Goal: Find specific page/section: Find specific page/section

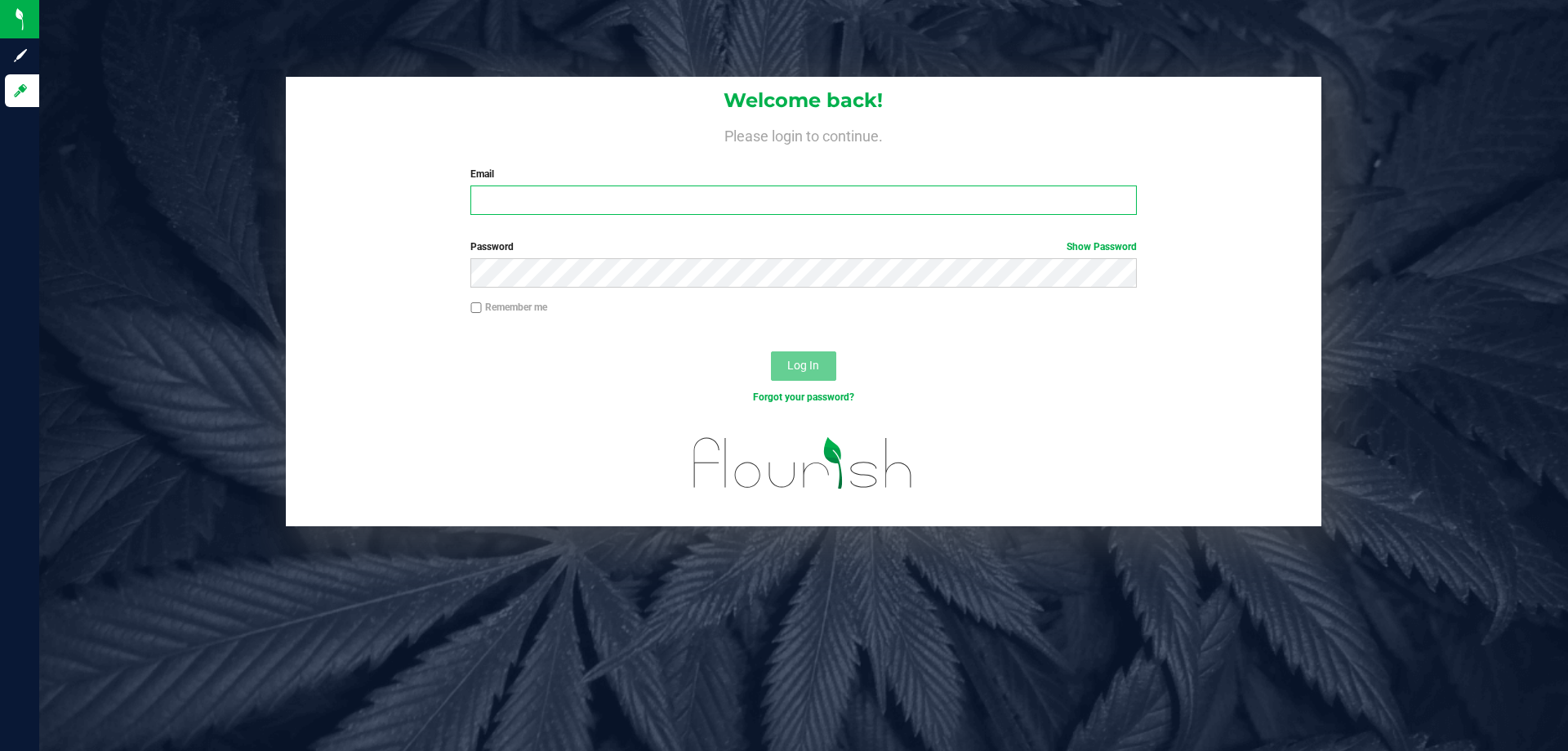
click at [567, 196] on input "Email" at bounding box center [803, 200] width 666 height 29
type input "[EMAIL_ADDRESS][DOMAIN_NAME]"
click at [770, 351] on button "Log In" at bounding box center [802, 365] width 65 height 29
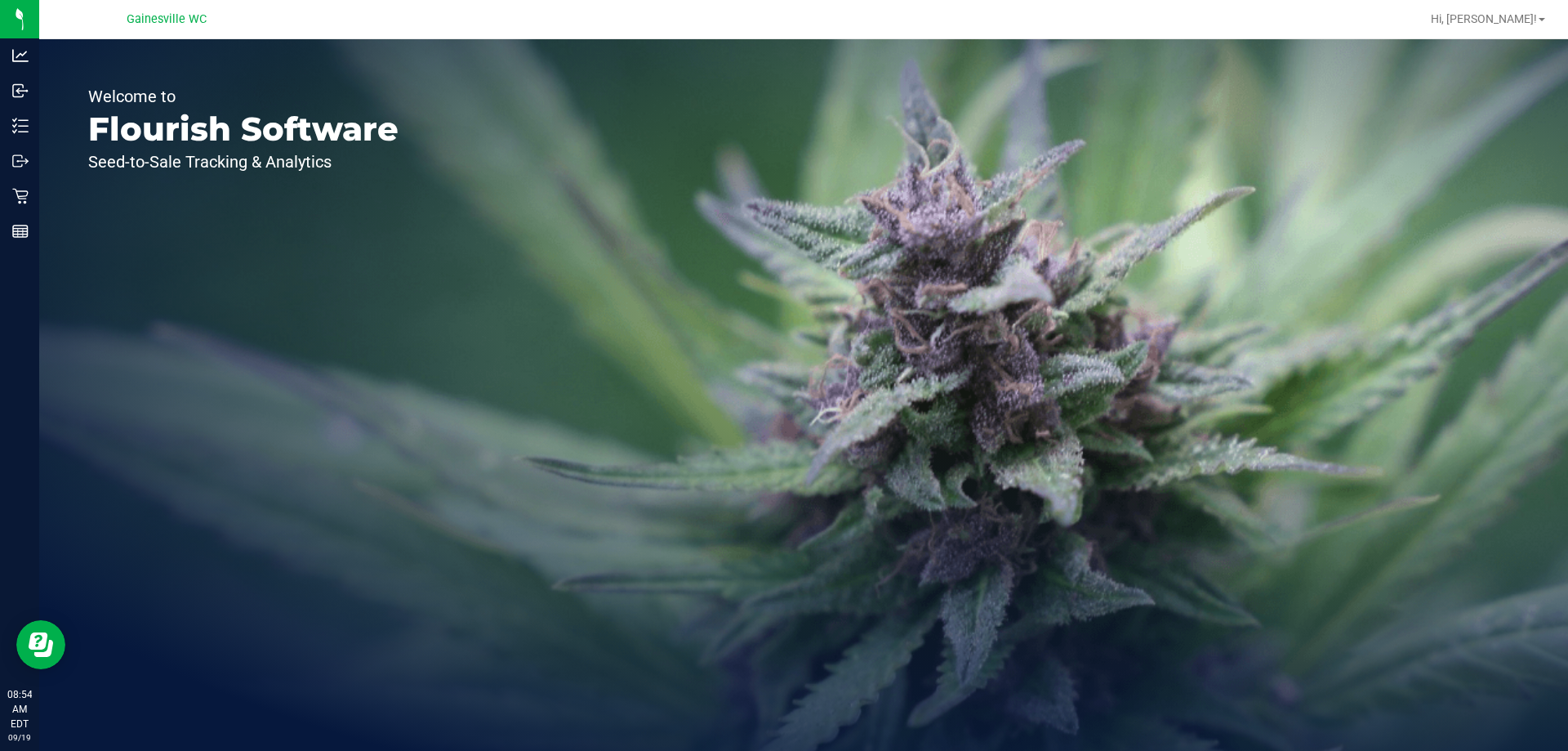
click at [1184, 298] on div "Welcome to Flourish Software Seed-to-Sale Tracking & Analytics" at bounding box center [803, 395] width 1528 height 711
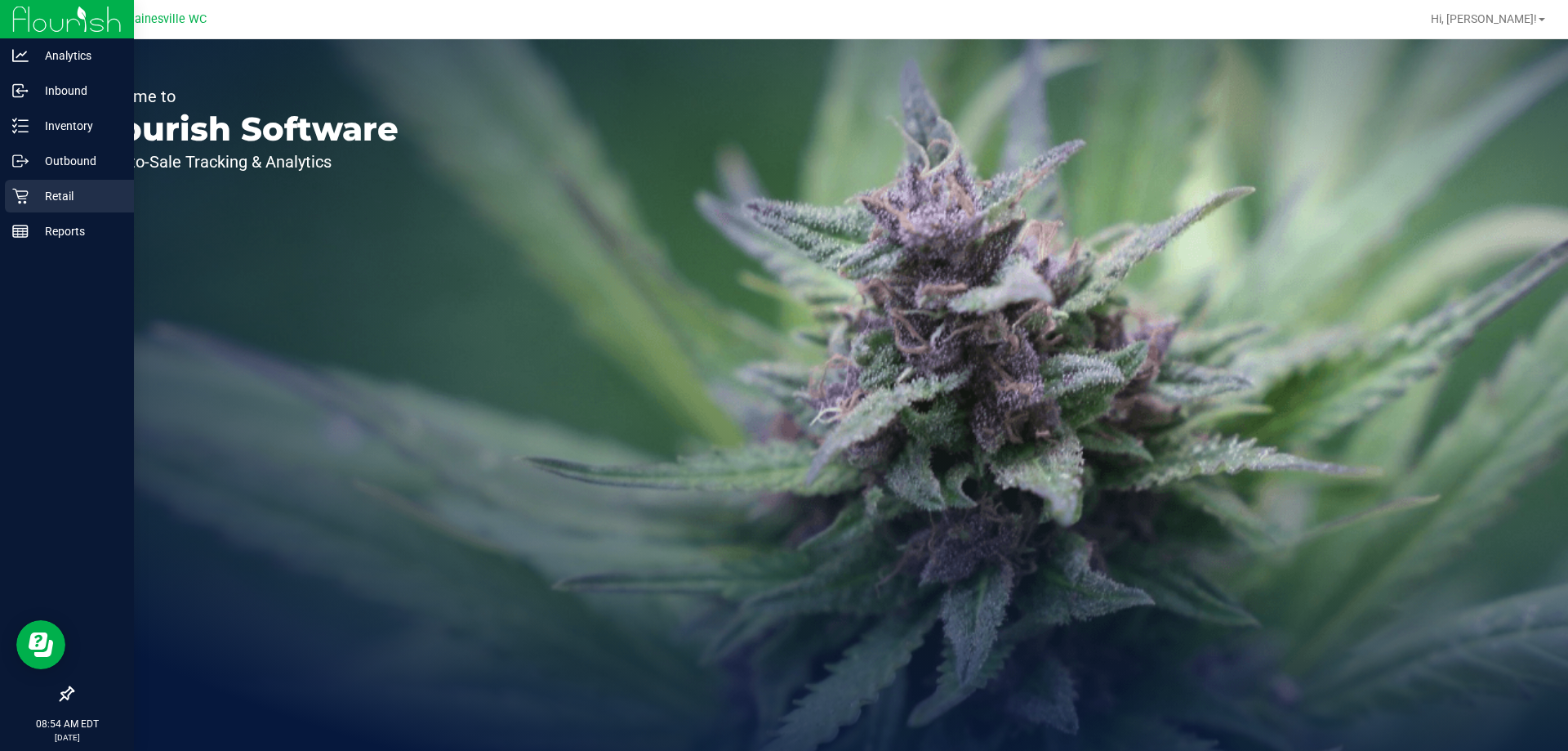
click at [6, 197] on div "Retail" at bounding box center [69, 196] width 129 height 33
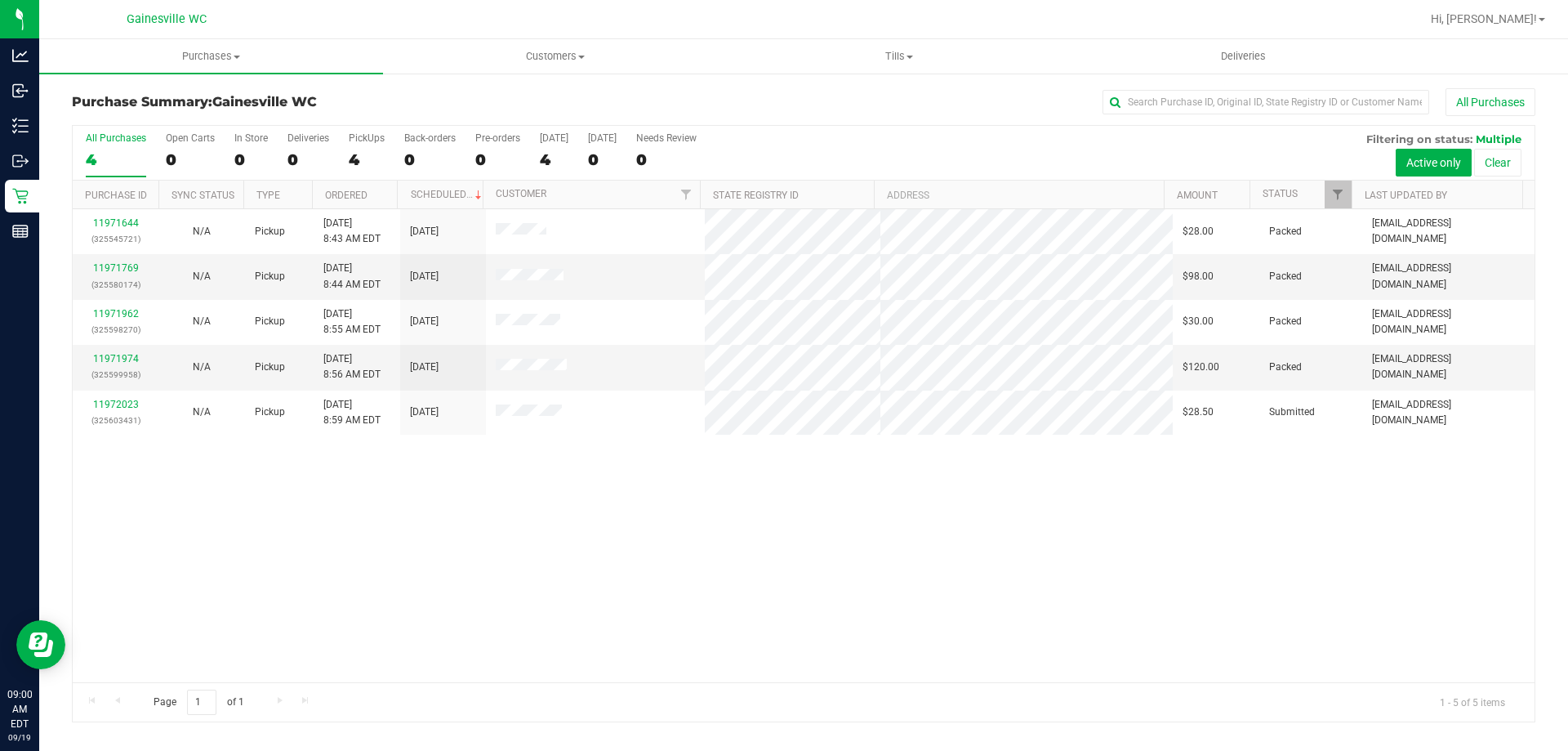
click at [676, 506] on div "11971644 (325545721) N/A Pickup 9/19/2025 8:43 AM EDT 9/19/2025 $28.00 Packed h…" at bounding box center [803, 445] width 1461 height 473
